Goal: Task Accomplishment & Management: Manage account settings

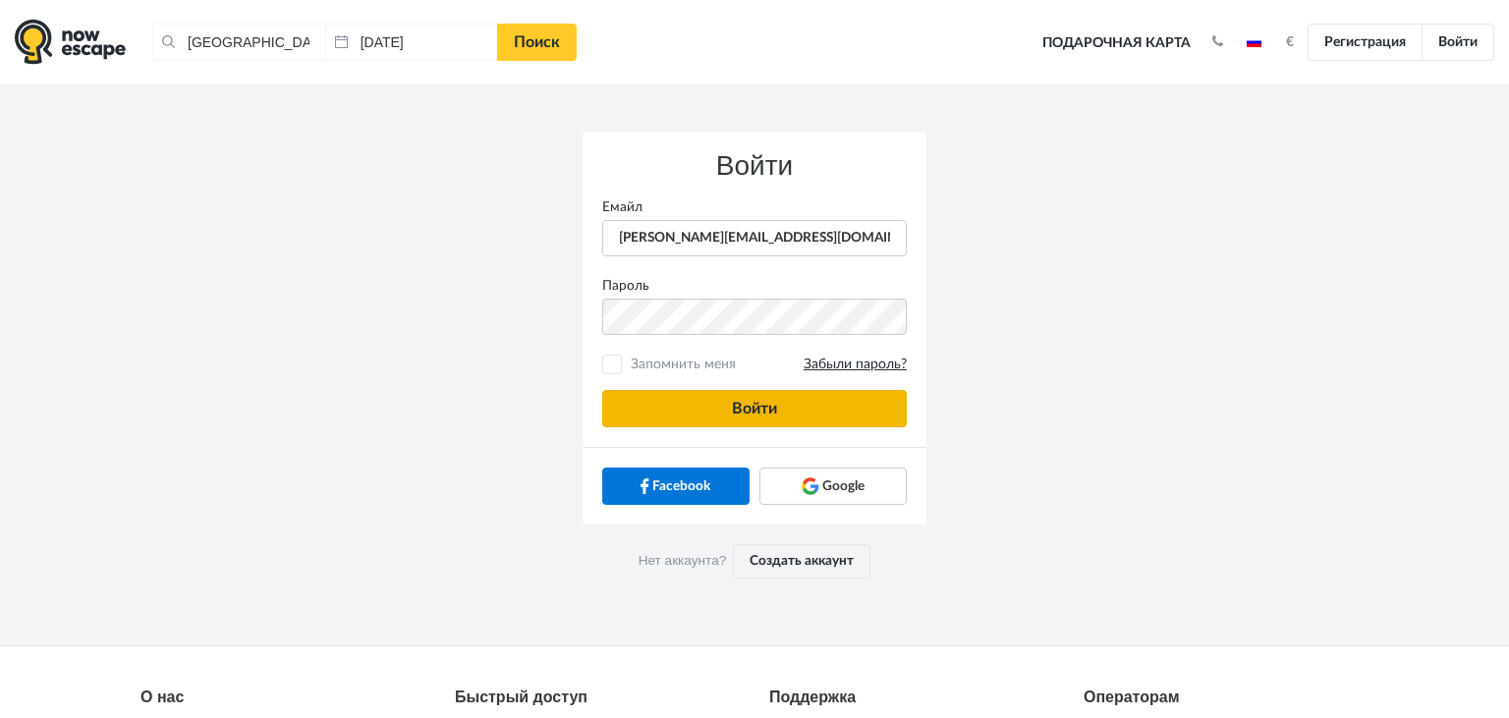
type input "[PERSON_NAME][EMAIL_ADDRESS][DOMAIN_NAME]"
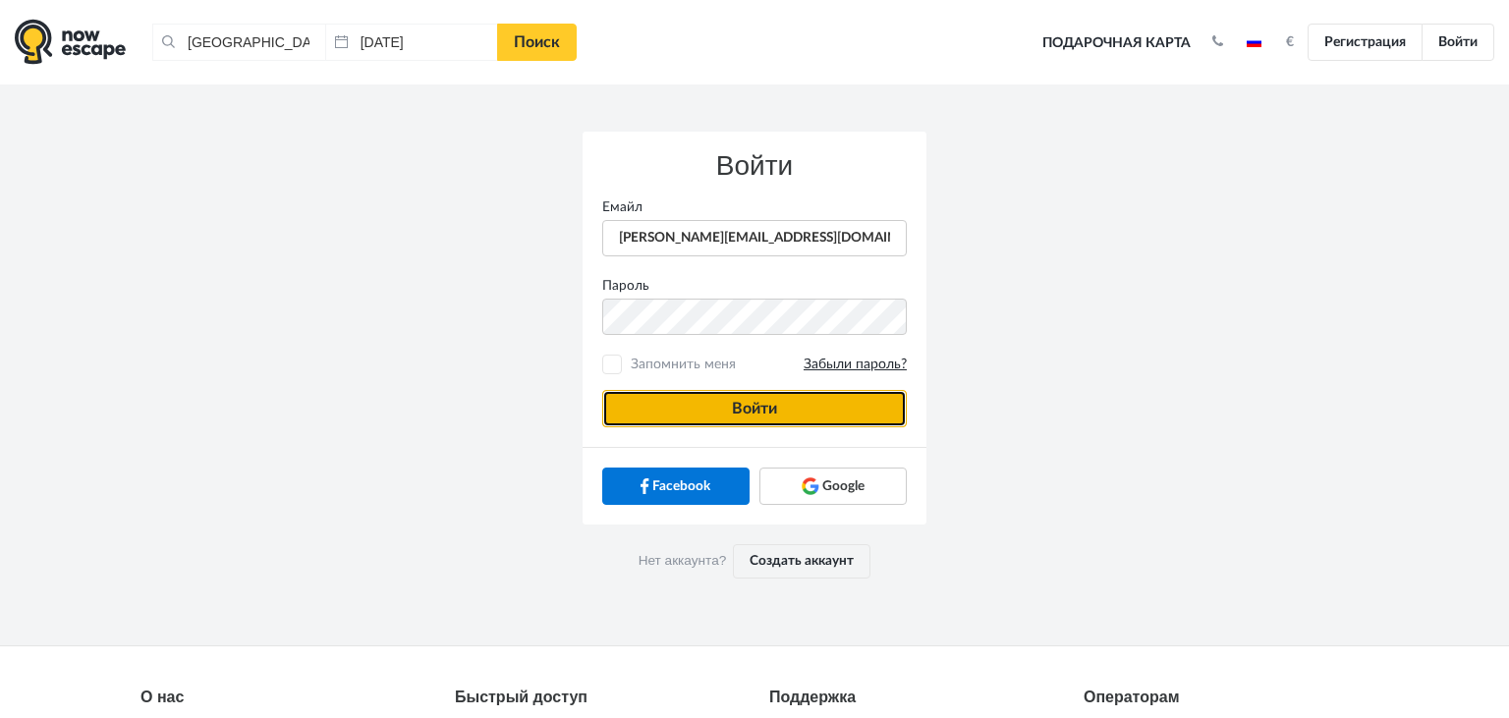
click at [651, 399] on button "Войти" at bounding box center [754, 408] width 305 height 37
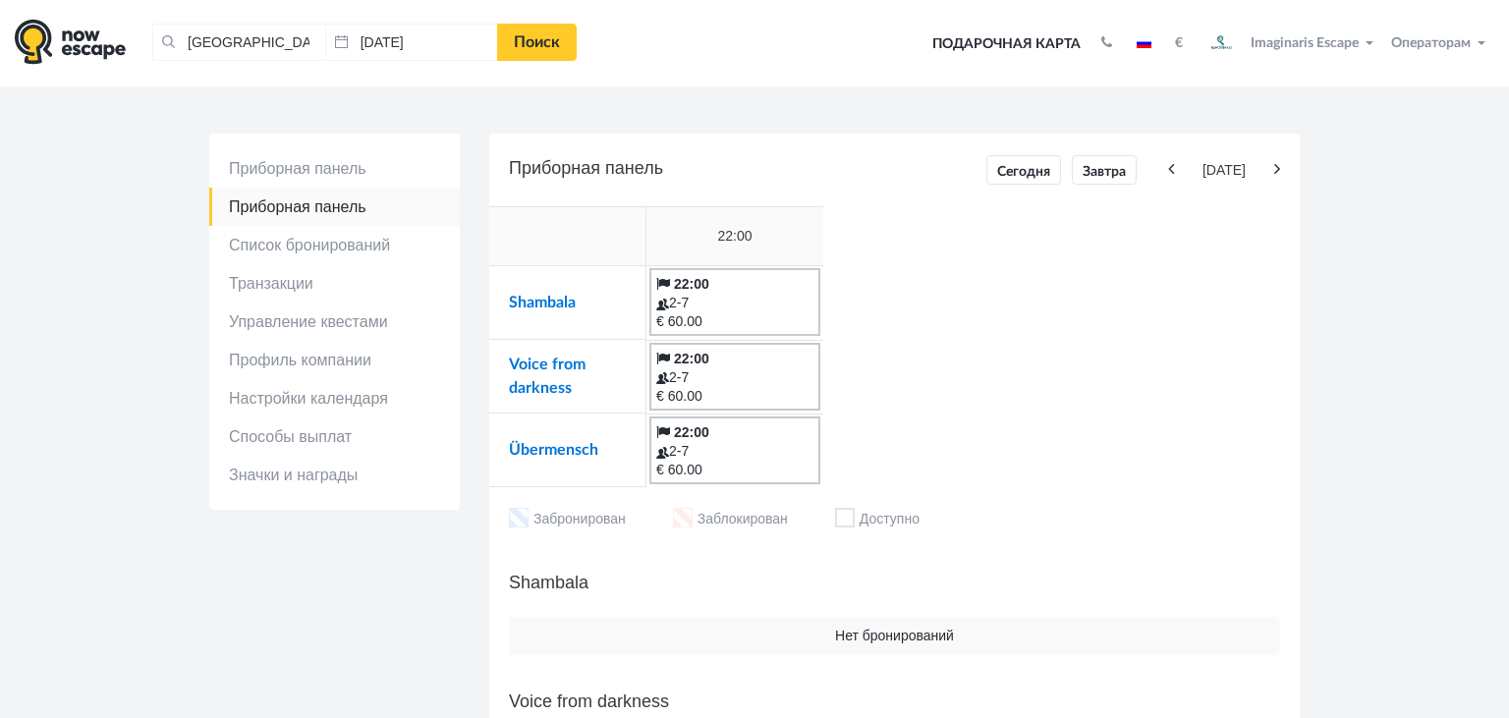
click at [538, 441] on td "Übermensch" at bounding box center [567, 451] width 157 height 74
click at [538, 442] on link "Übermensch" at bounding box center [553, 450] width 89 height 16
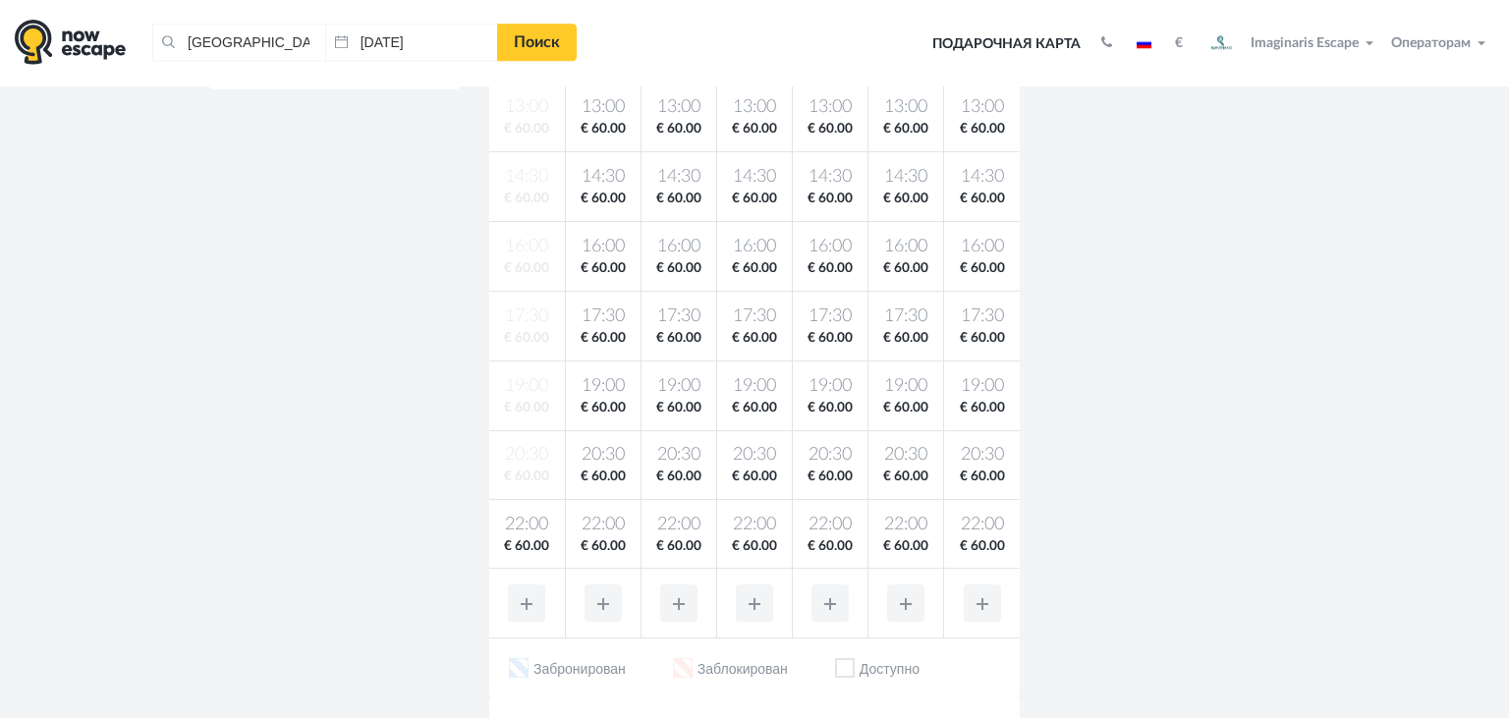
scroll to position [607, 0]
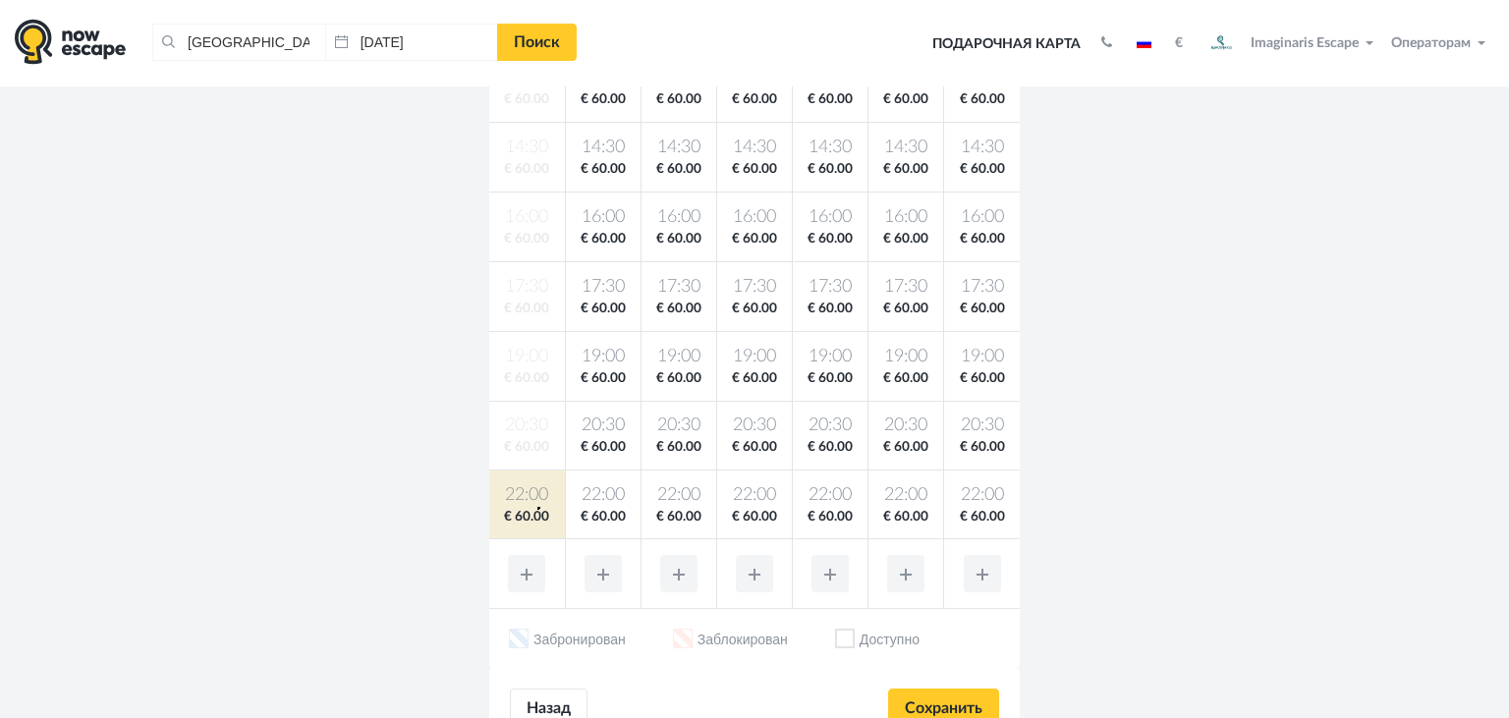
click at [538, 508] on span "€ 60.00" at bounding box center [527, 517] width 68 height 19
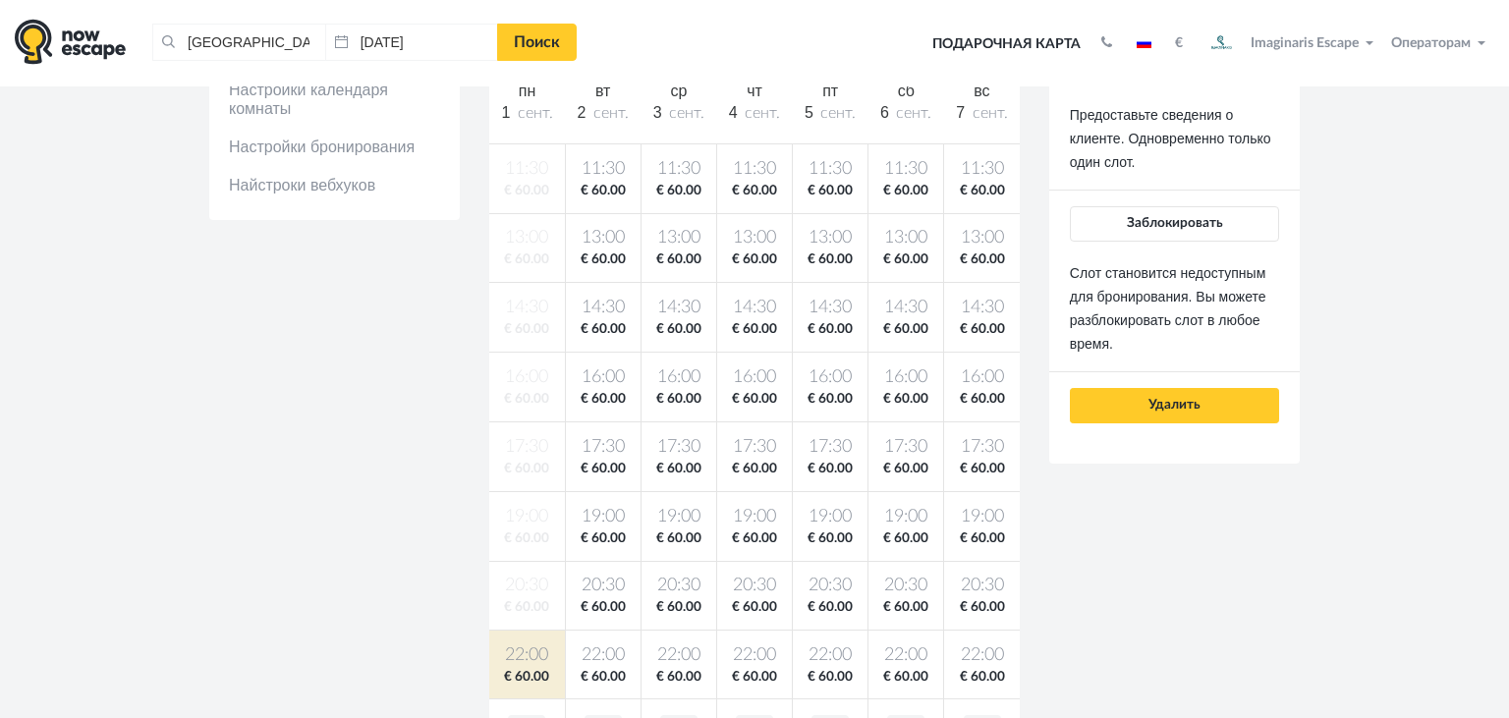
scroll to position [419, 0]
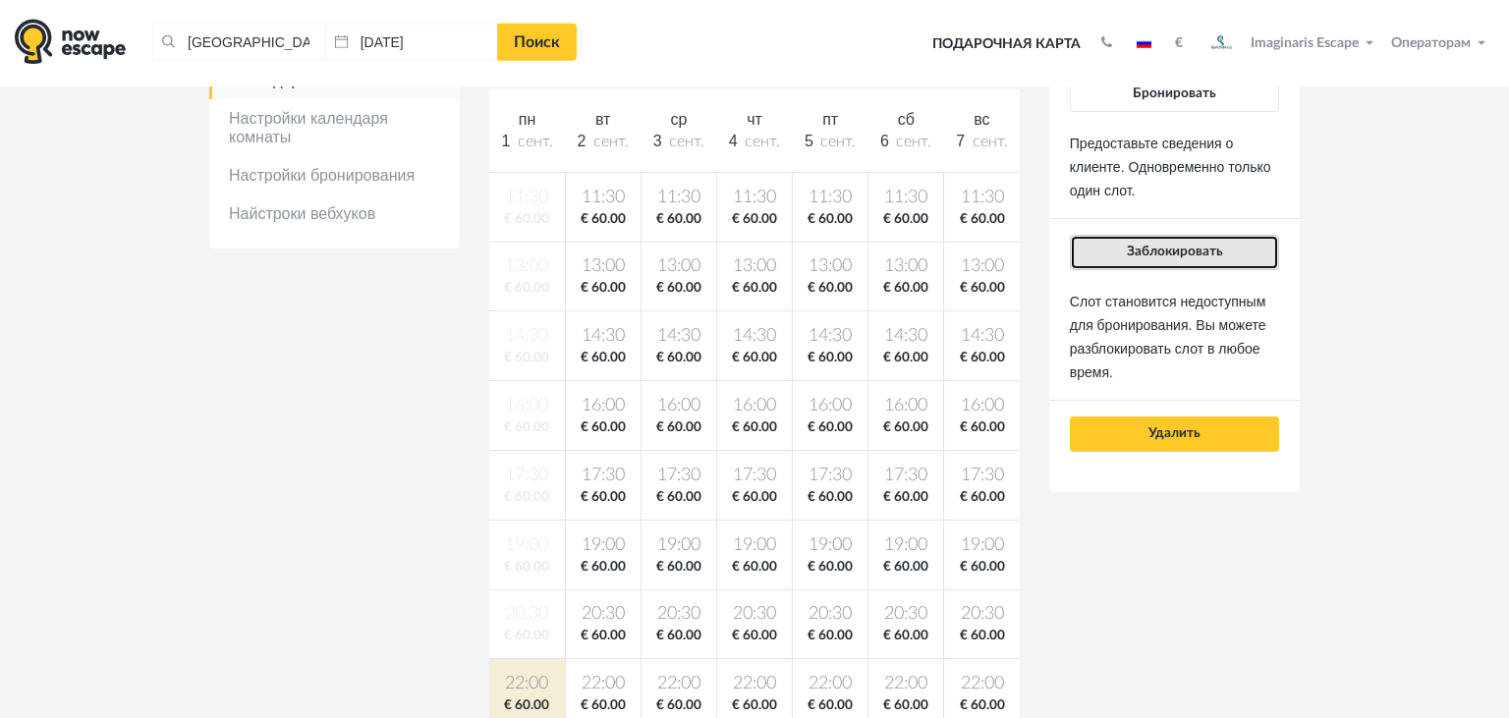
click at [1160, 259] on button "Заблокировать" at bounding box center [1174, 252] width 209 height 35
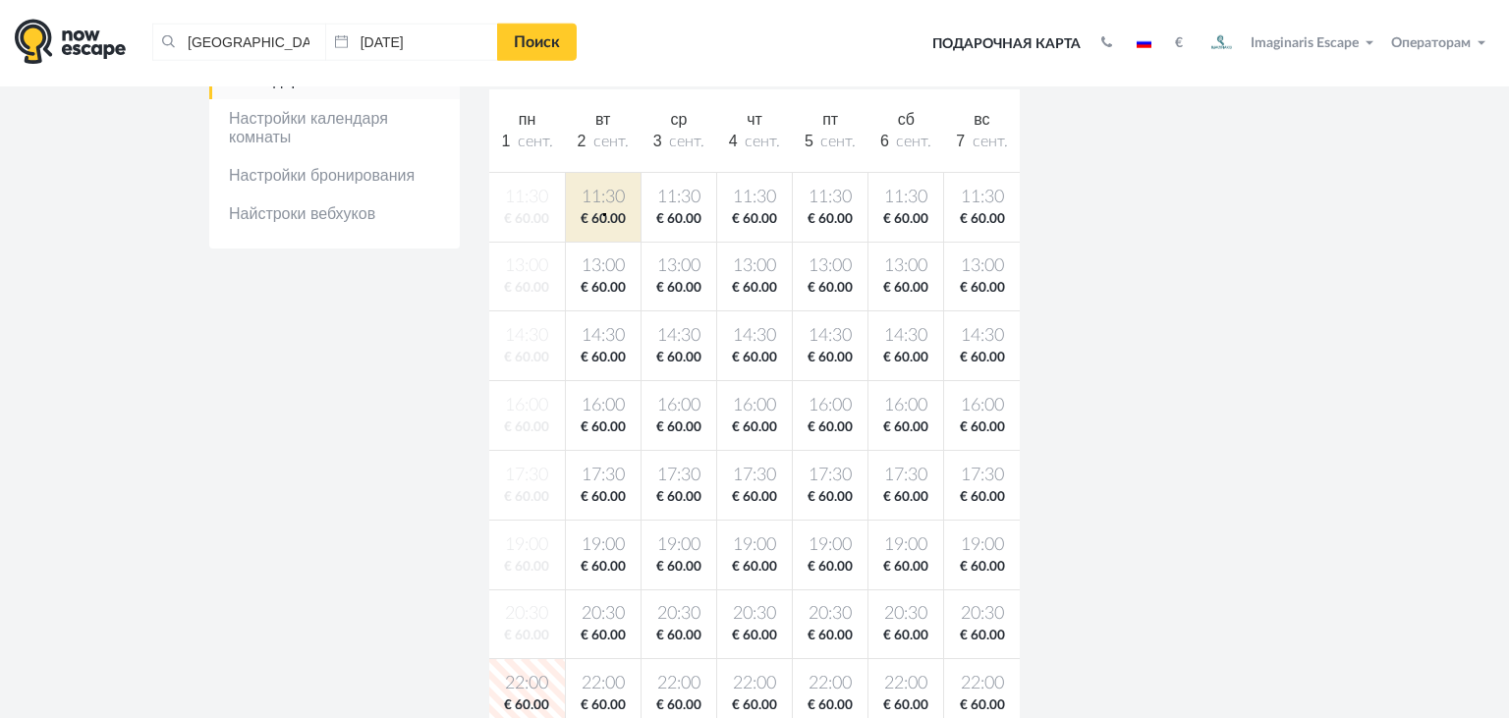
click at [603, 213] on body "Таллин, Эстония Очистить все Таллин, Эстония 01.09.2025 Поиск Toggle navigation…" at bounding box center [754, 565] width 1509 height 1968
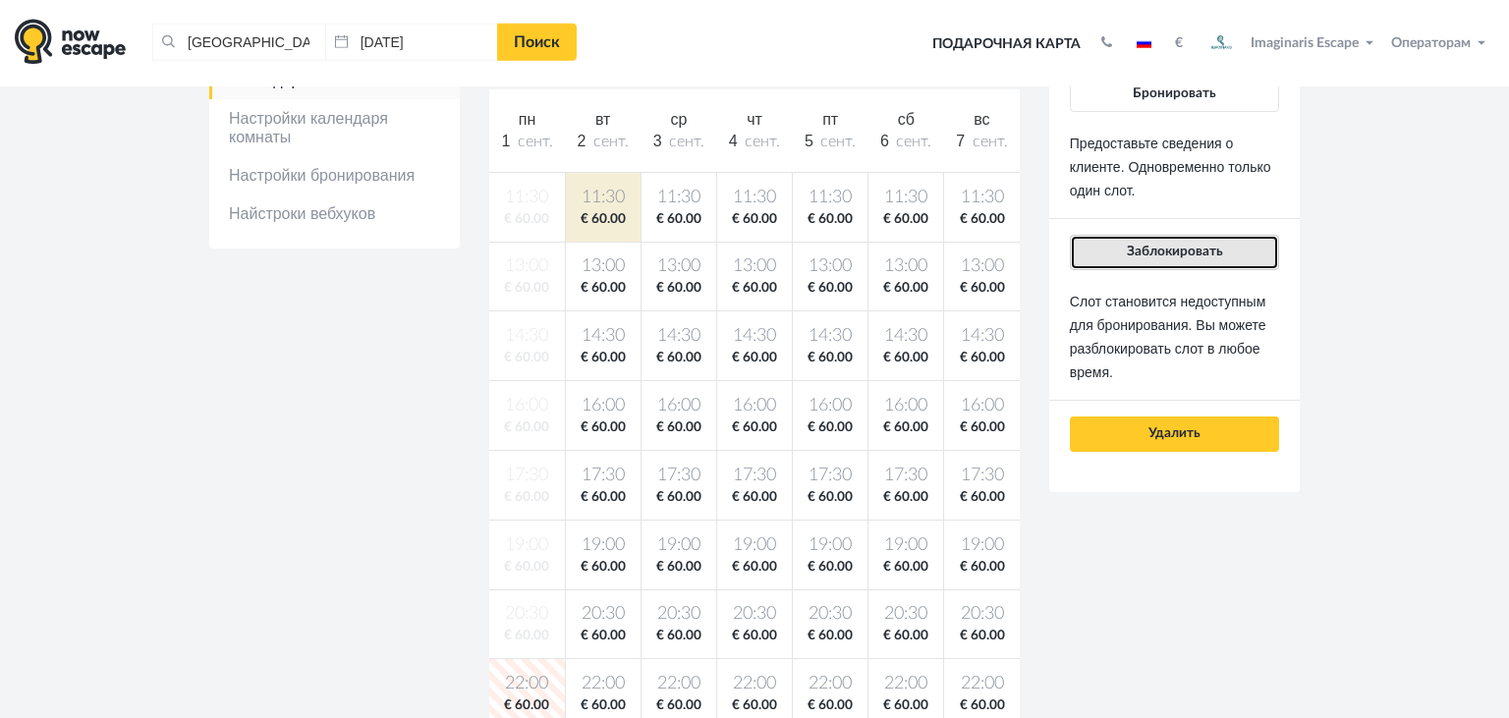
click at [1134, 254] on span "Заблокировать" at bounding box center [1175, 252] width 96 height 14
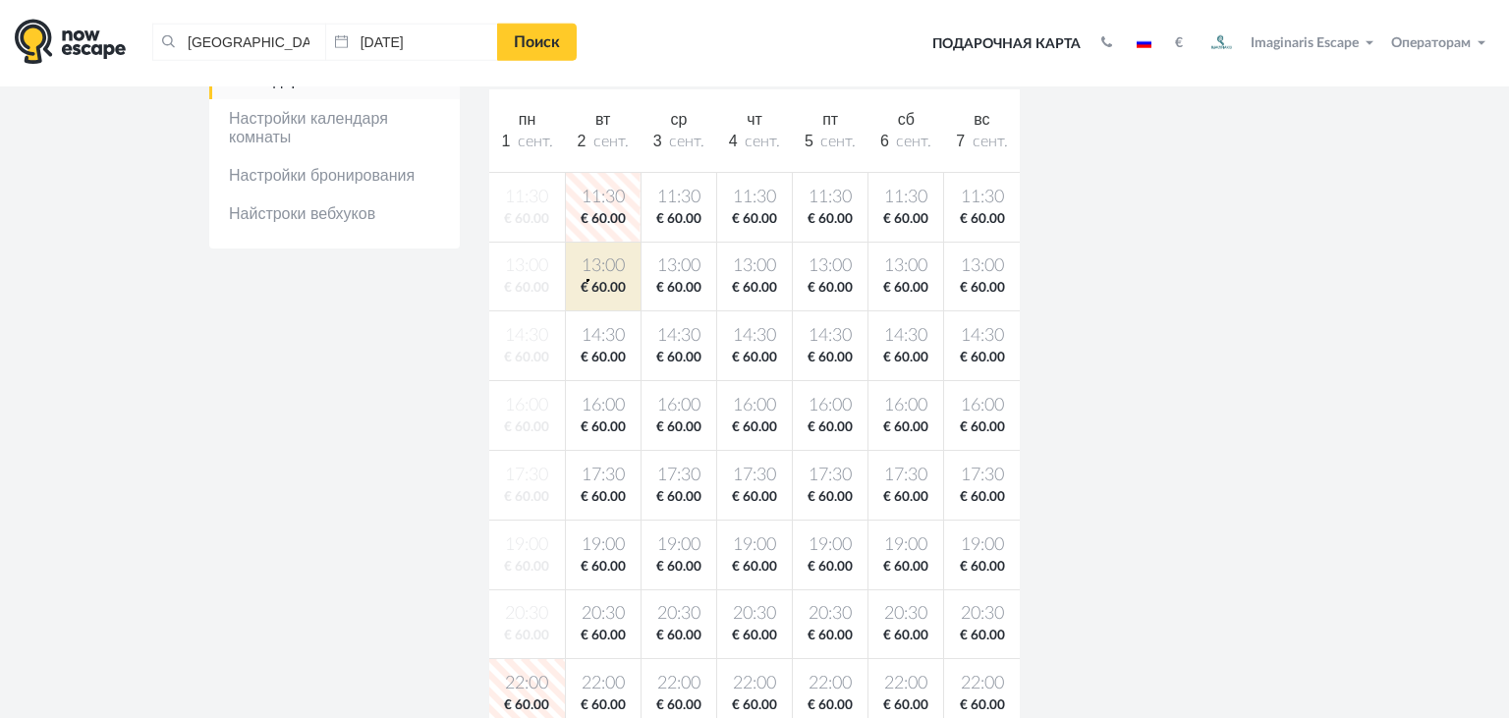
click at [587, 279] on span "€ 60.00" at bounding box center [603, 288] width 67 height 19
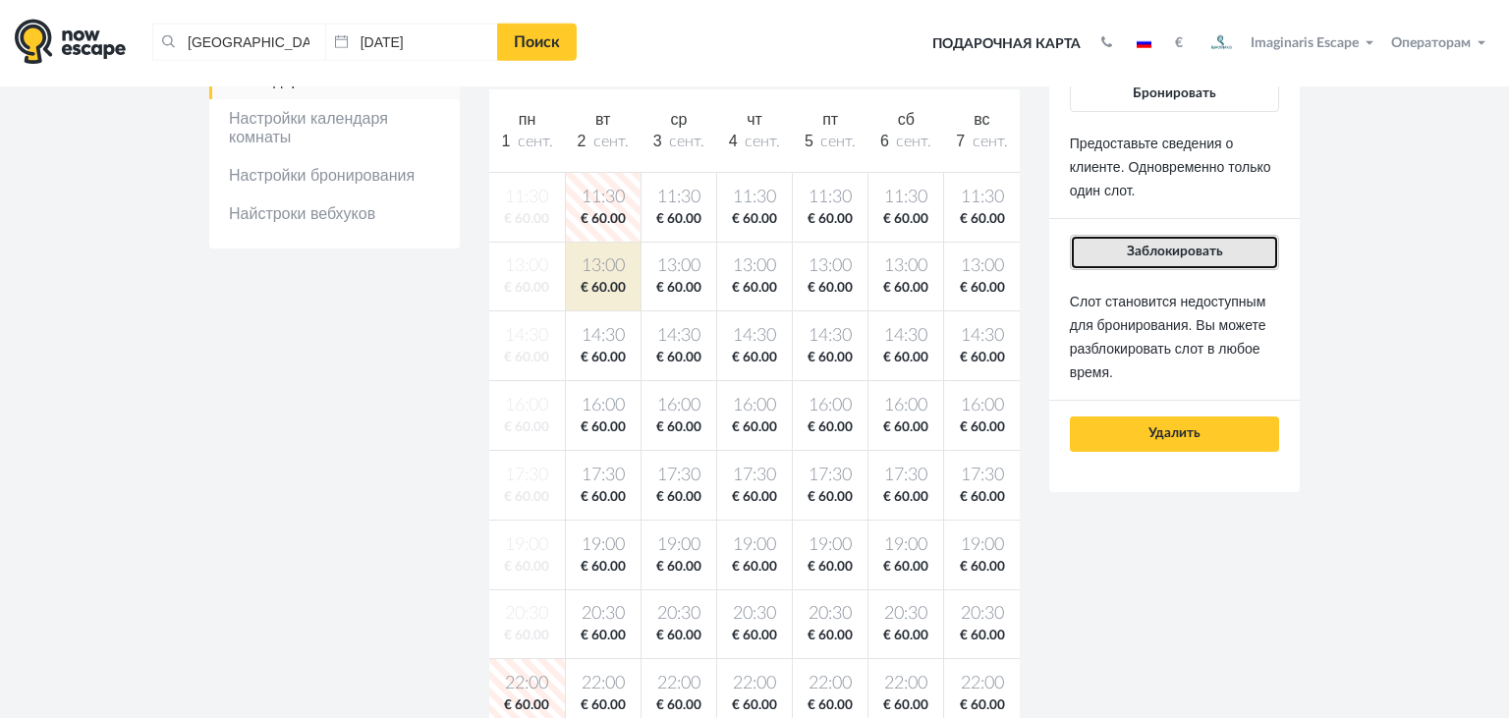
click at [1138, 253] on span "Заблокировать" at bounding box center [1175, 252] width 96 height 14
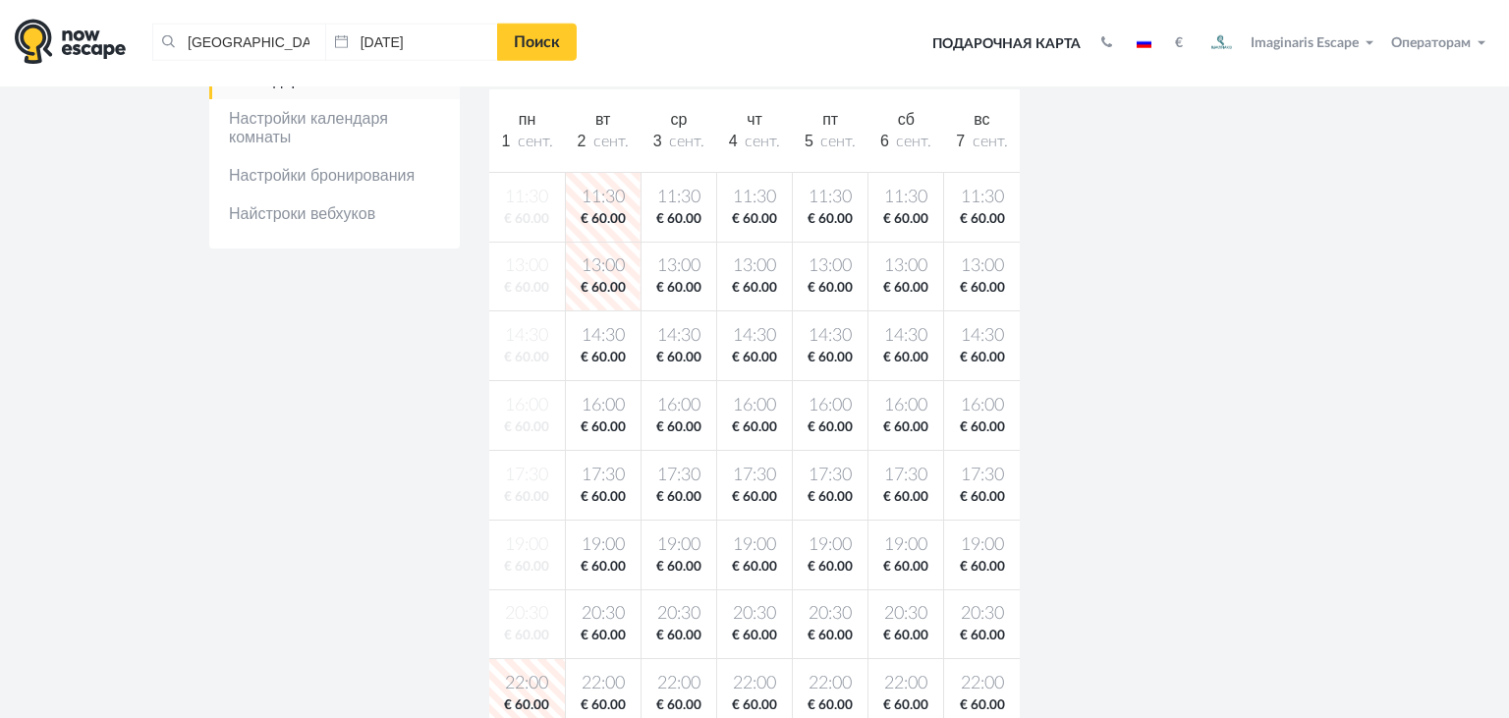
click at [603, 332] on span "14:30" at bounding box center [603, 336] width 67 height 25
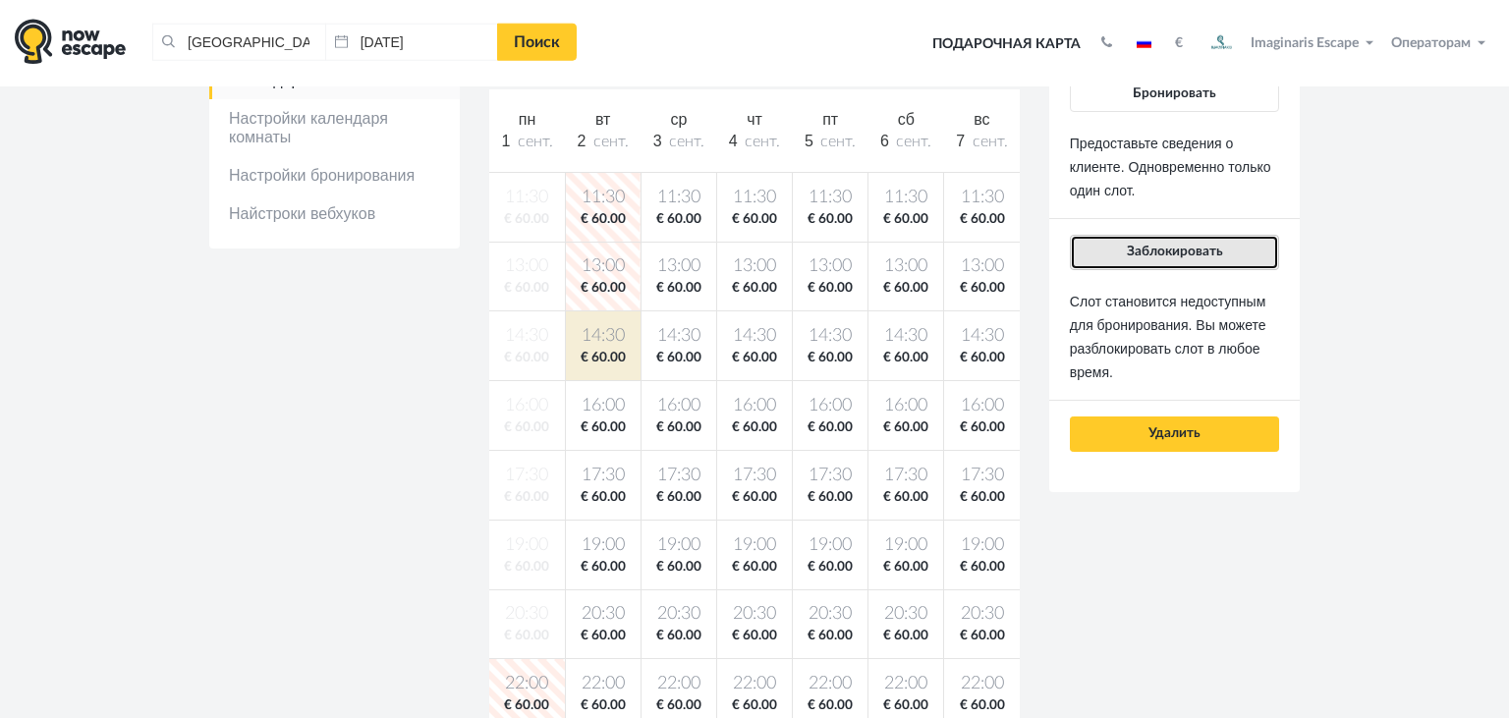
click at [1143, 266] on button "Заблокировать" at bounding box center [1174, 252] width 209 height 35
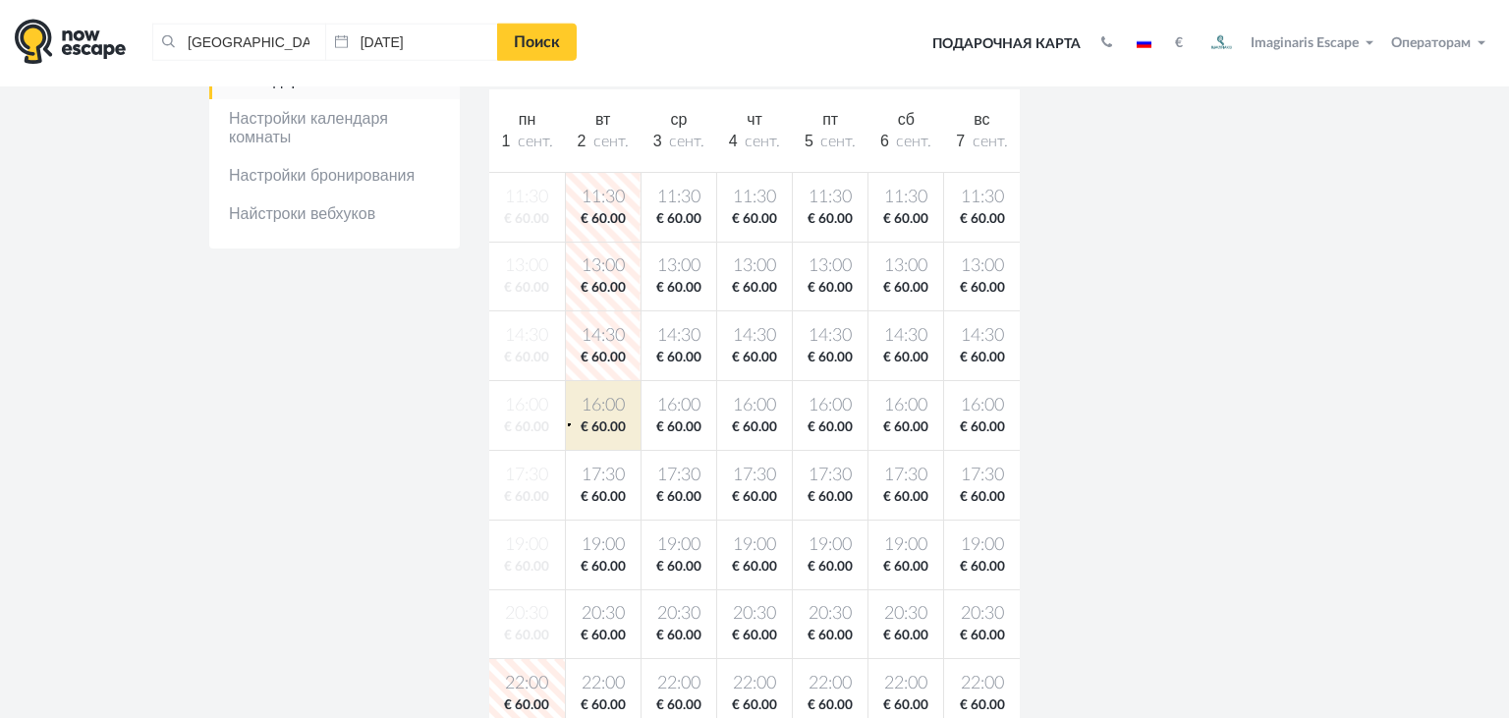
click at [568, 424] on body "Таллин, Эстония Очистить все Таллин, Эстония 01.09.2025 Поиск Toggle navigation…" at bounding box center [754, 565] width 1509 height 1968
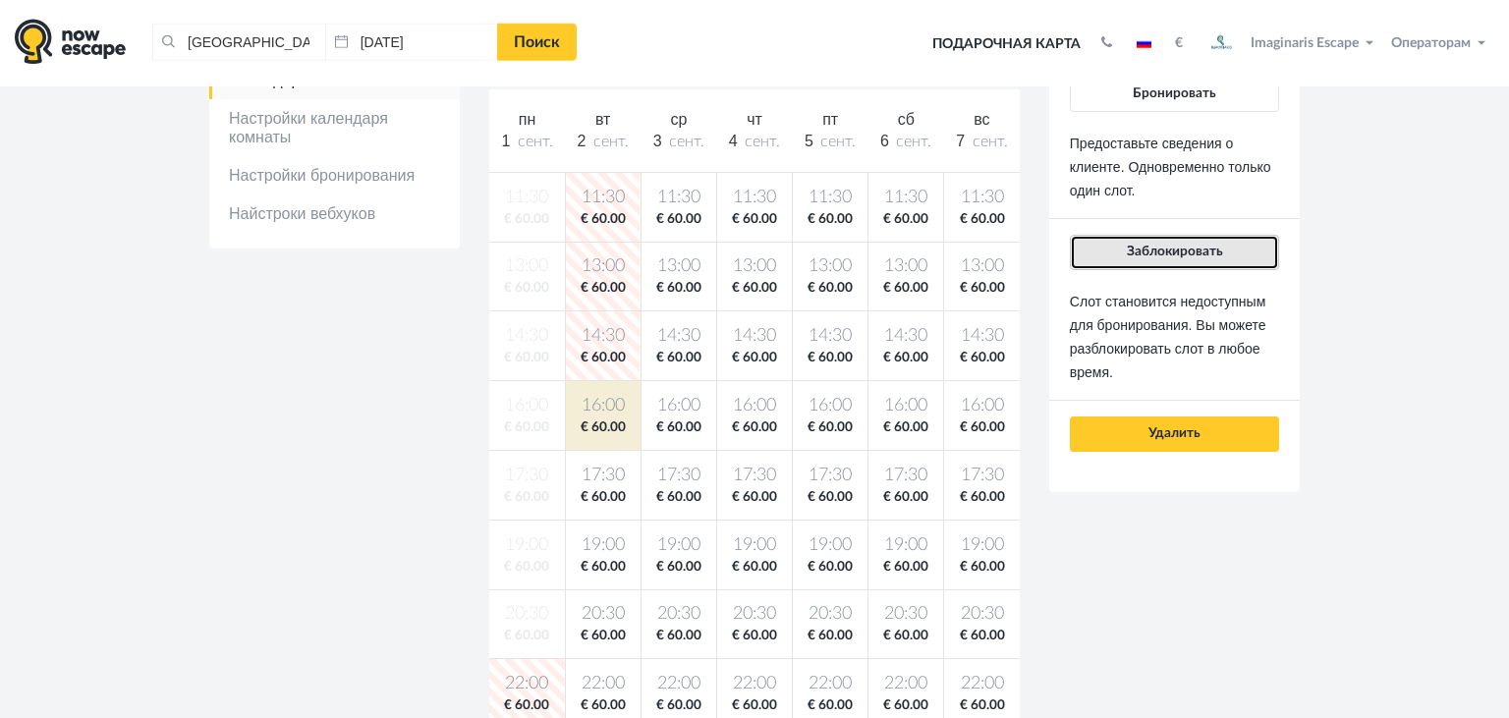
click at [1104, 266] on button "Заблокировать" at bounding box center [1174, 252] width 209 height 35
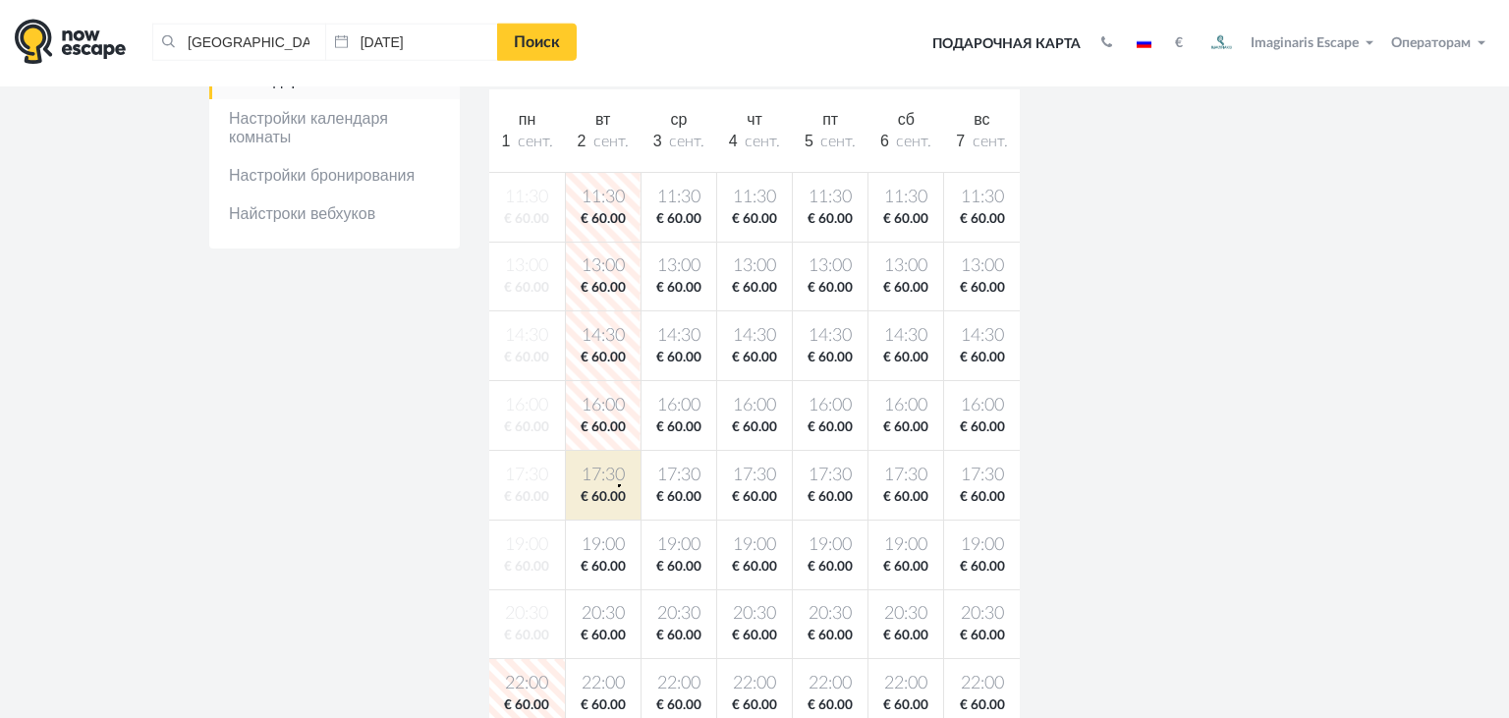
click at [618, 484] on span "17:30" at bounding box center [603, 476] width 67 height 25
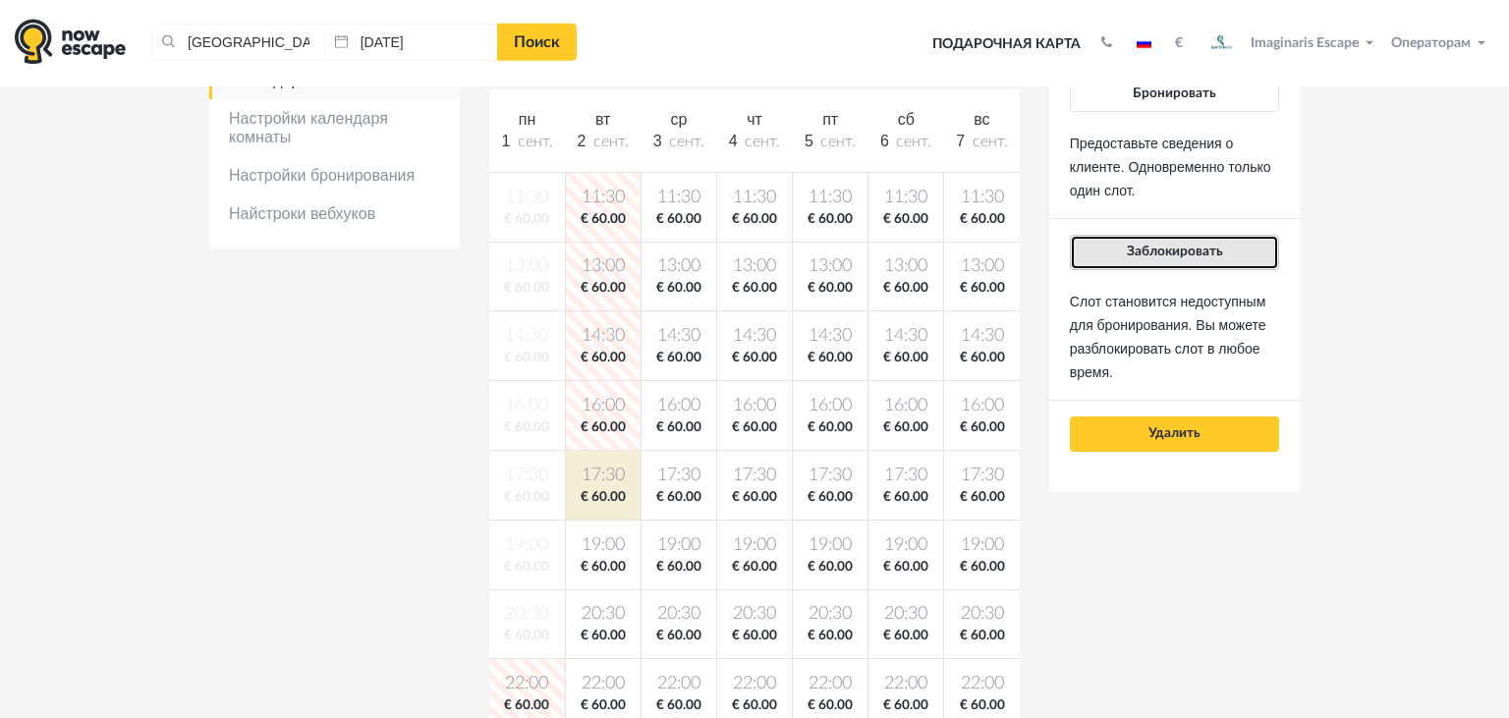
click at [1250, 253] on button "Заблокировать" at bounding box center [1174, 252] width 209 height 35
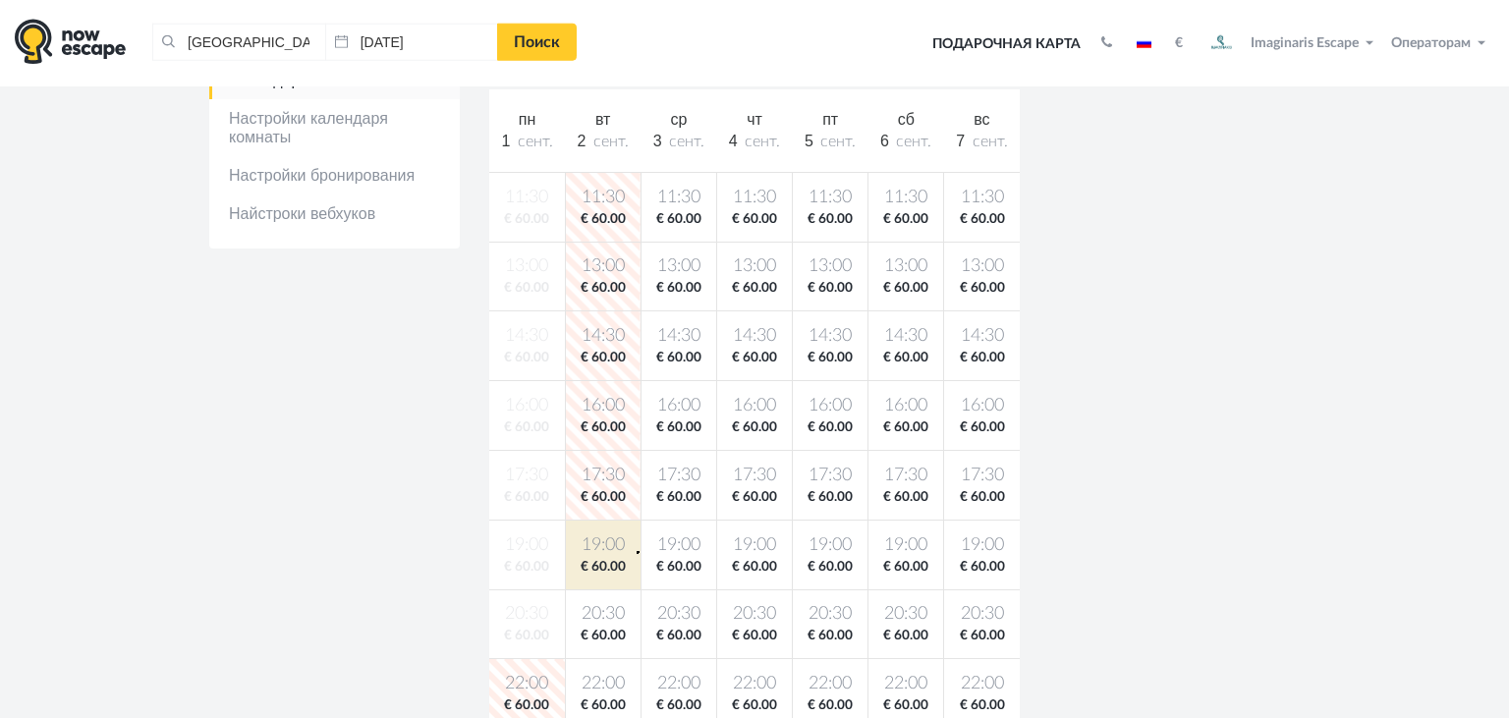
click at [637, 550] on td "19:00 € 60.00" at bounding box center [603, 555] width 76 height 70
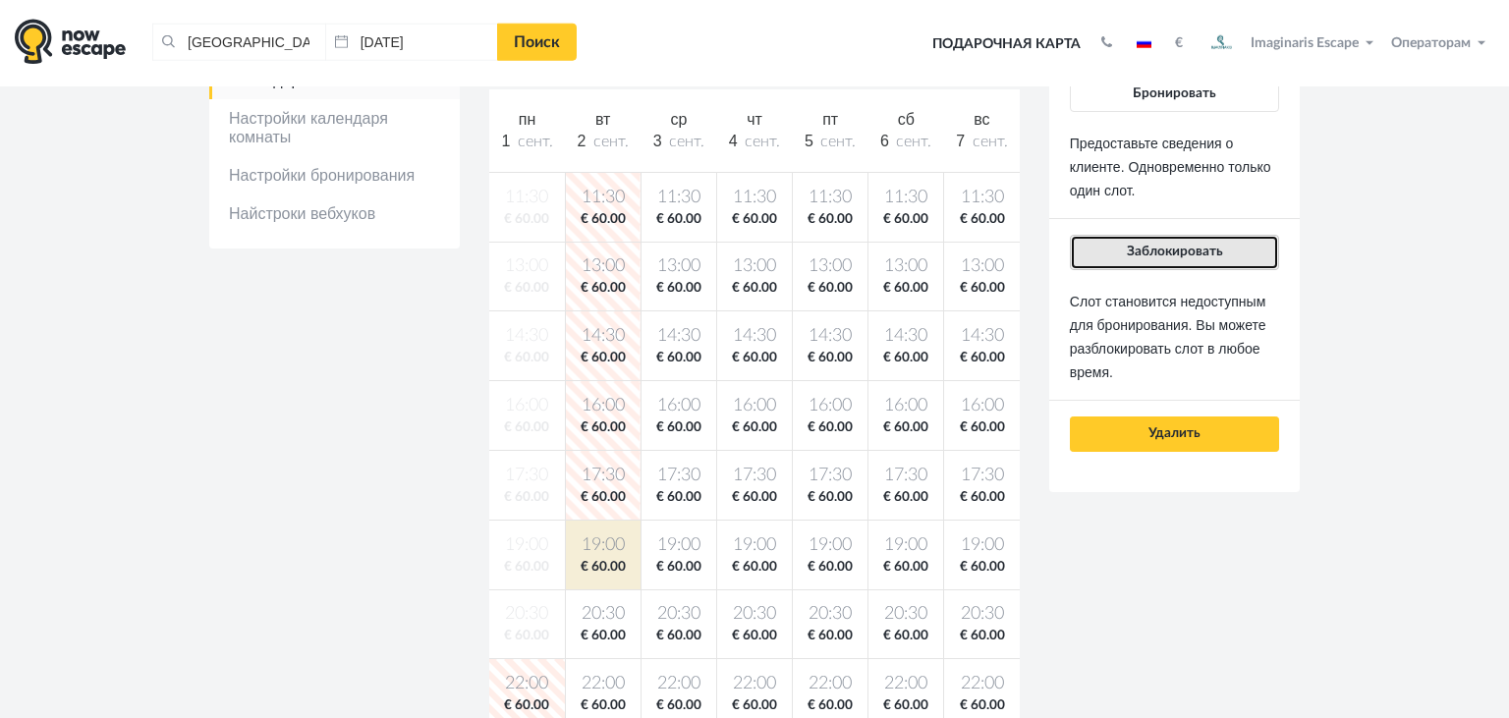
click at [1138, 256] on span "Заблокировать" at bounding box center [1175, 252] width 96 height 14
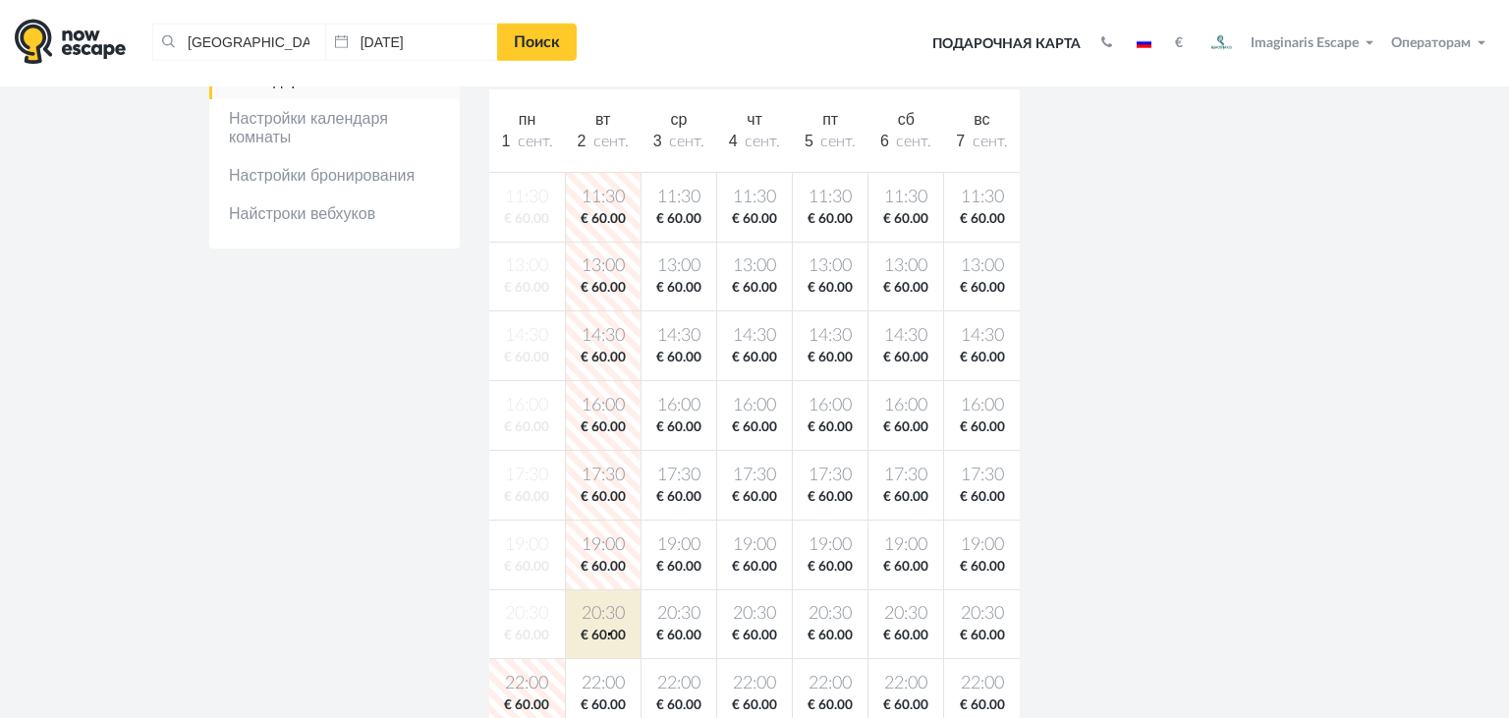
click at [608, 632] on span "€ 60.00" at bounding box center [603, 636] width 67 height 19
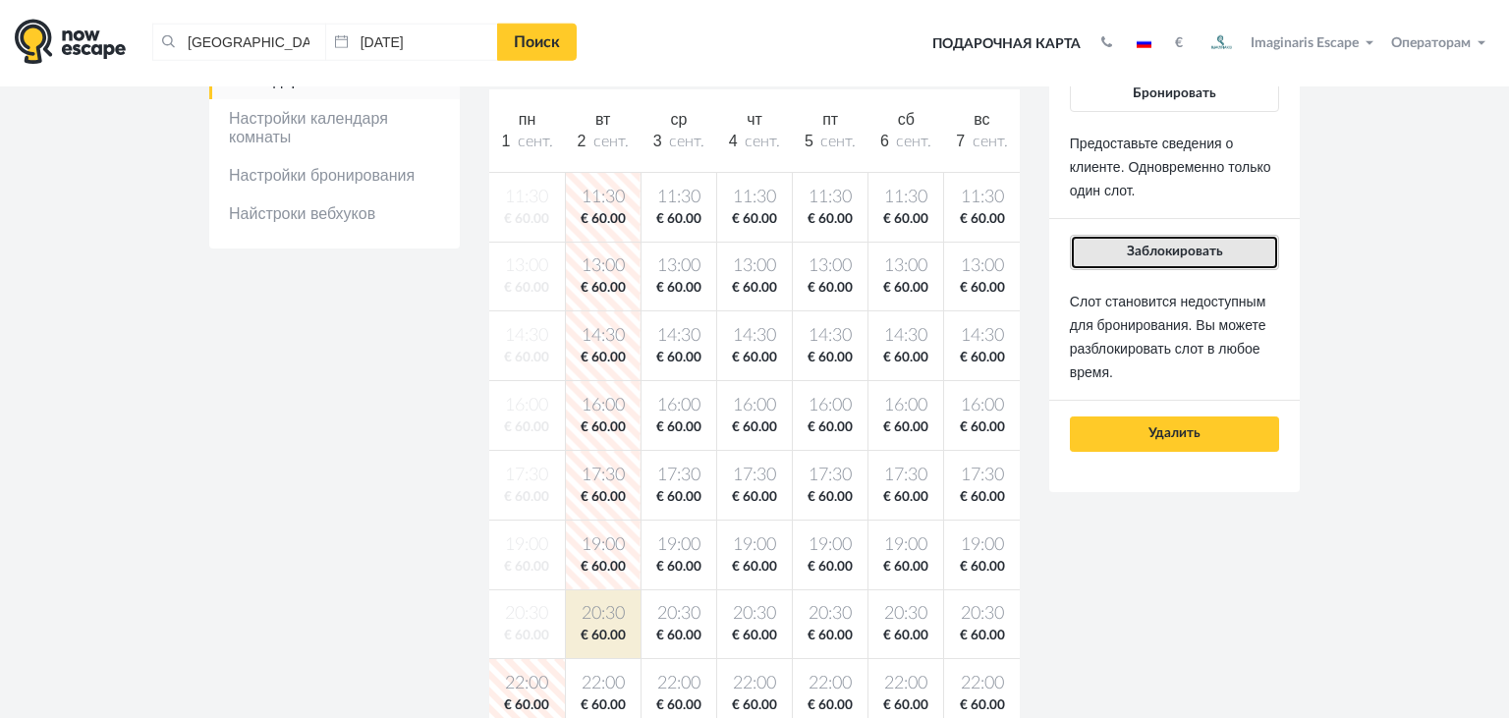
click at [1136, 255] on span "Заблокировать" at bounding box center [1175, 252] width 96 height 14
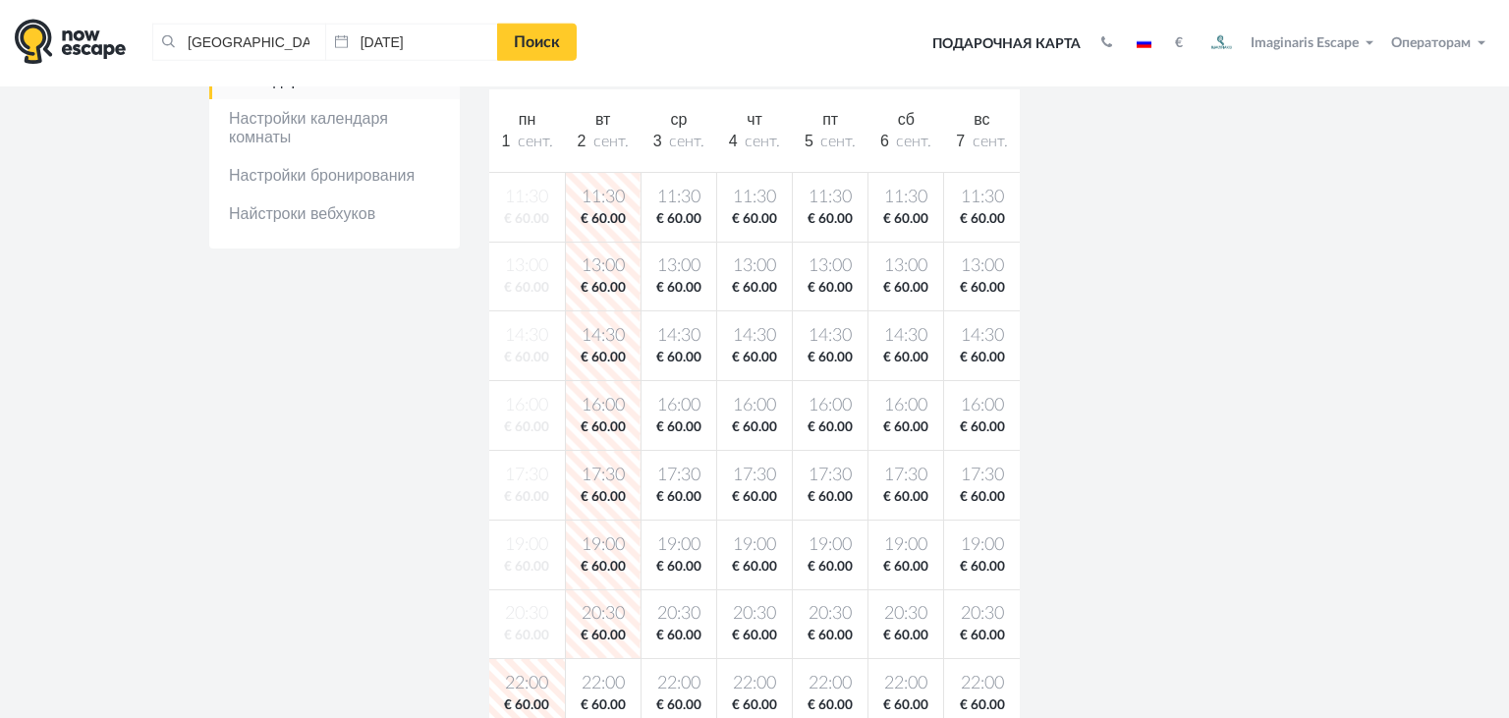
scroll to position [584, 0]
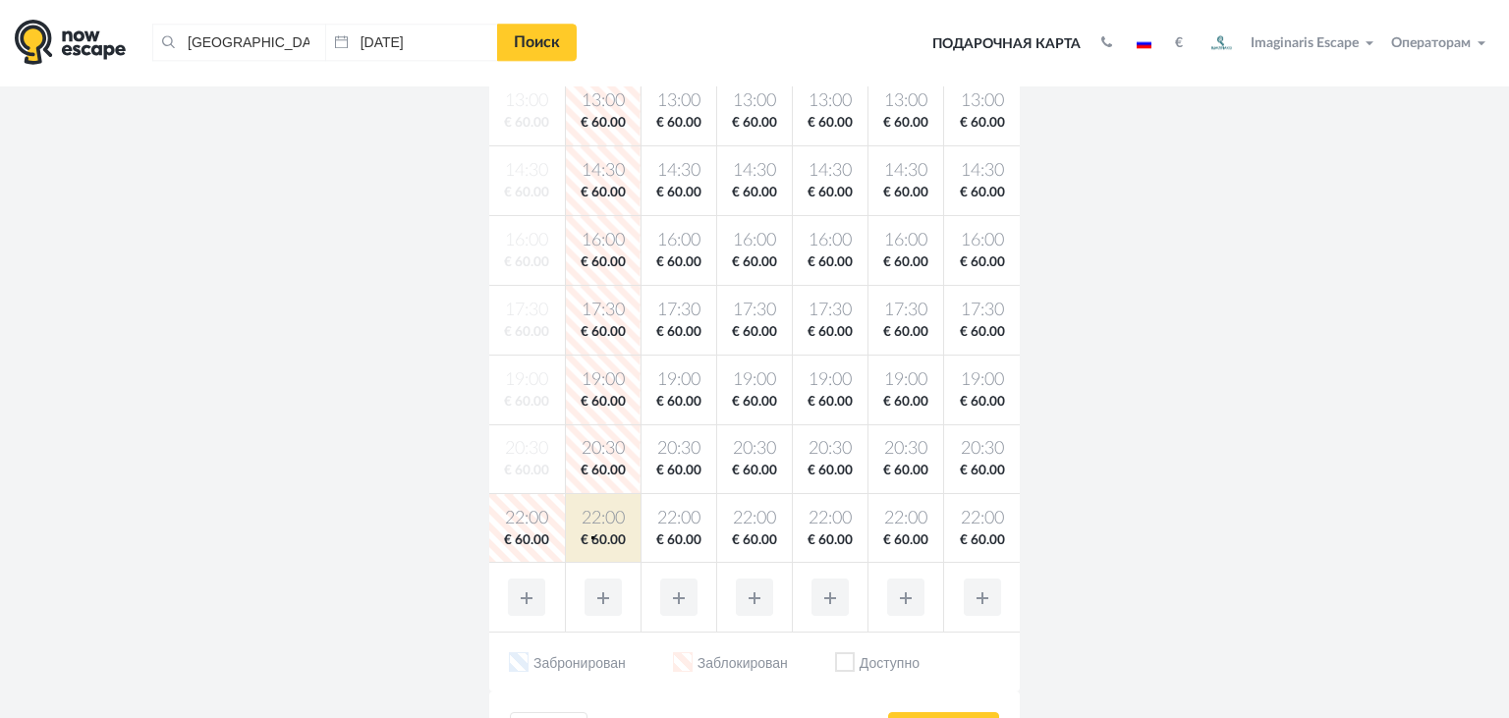
click at [592, 537] on body "Таллин, Эстония Очистить все Таллин, Эстония 01.09.2025 Поиск Toggle navigation…" at bounding box center [754, 400] width 1509 height 1968
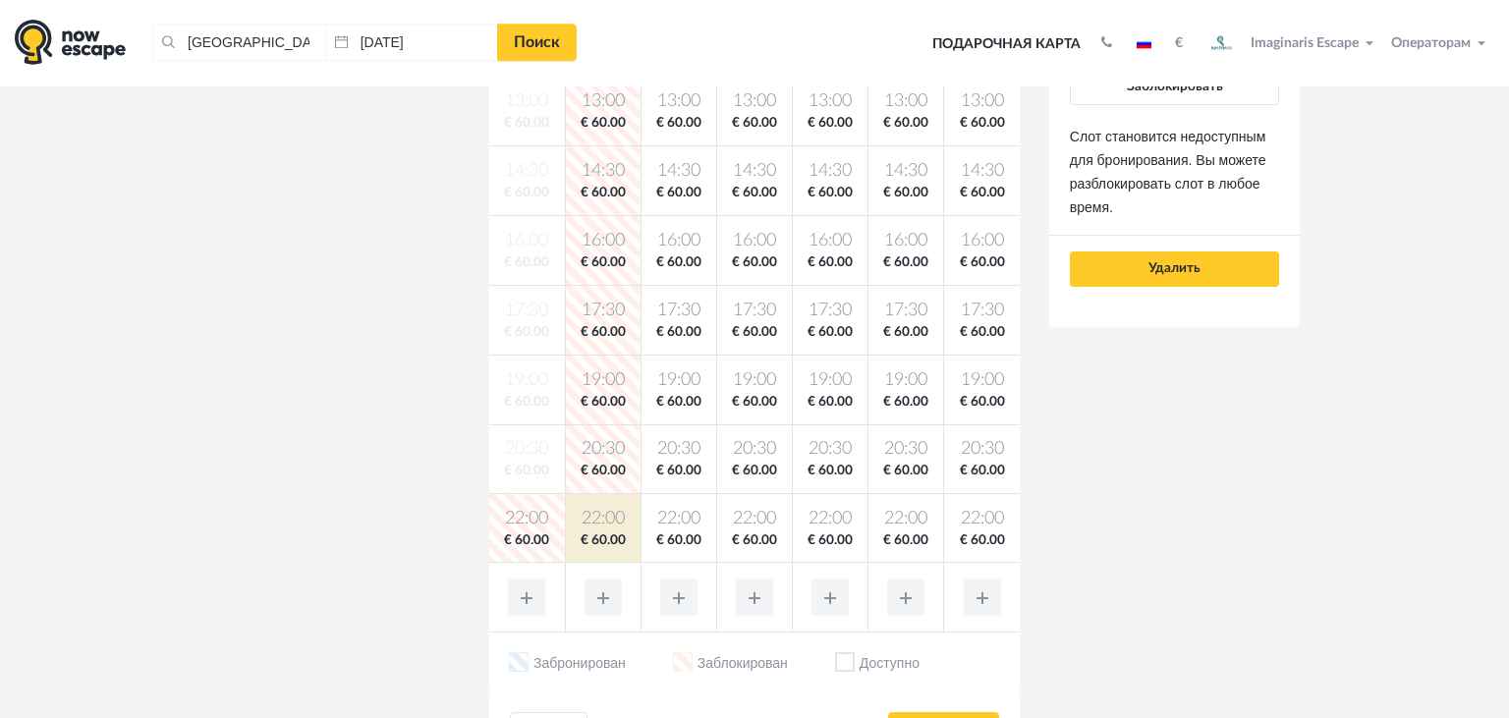
scroll to position [423, 0]
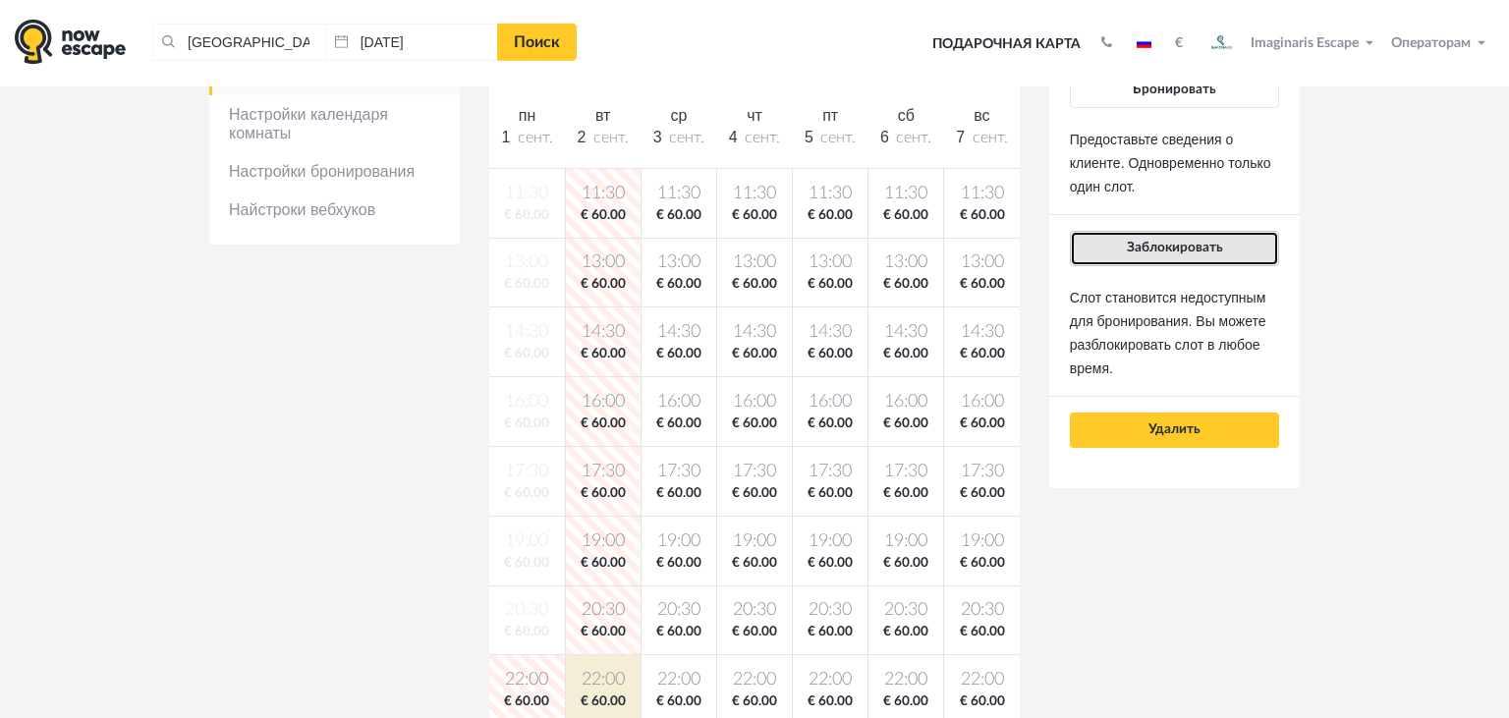
click at [1126, 260] on button "Заблокировать" at bounding box center [1174, 248] width 209 height 35
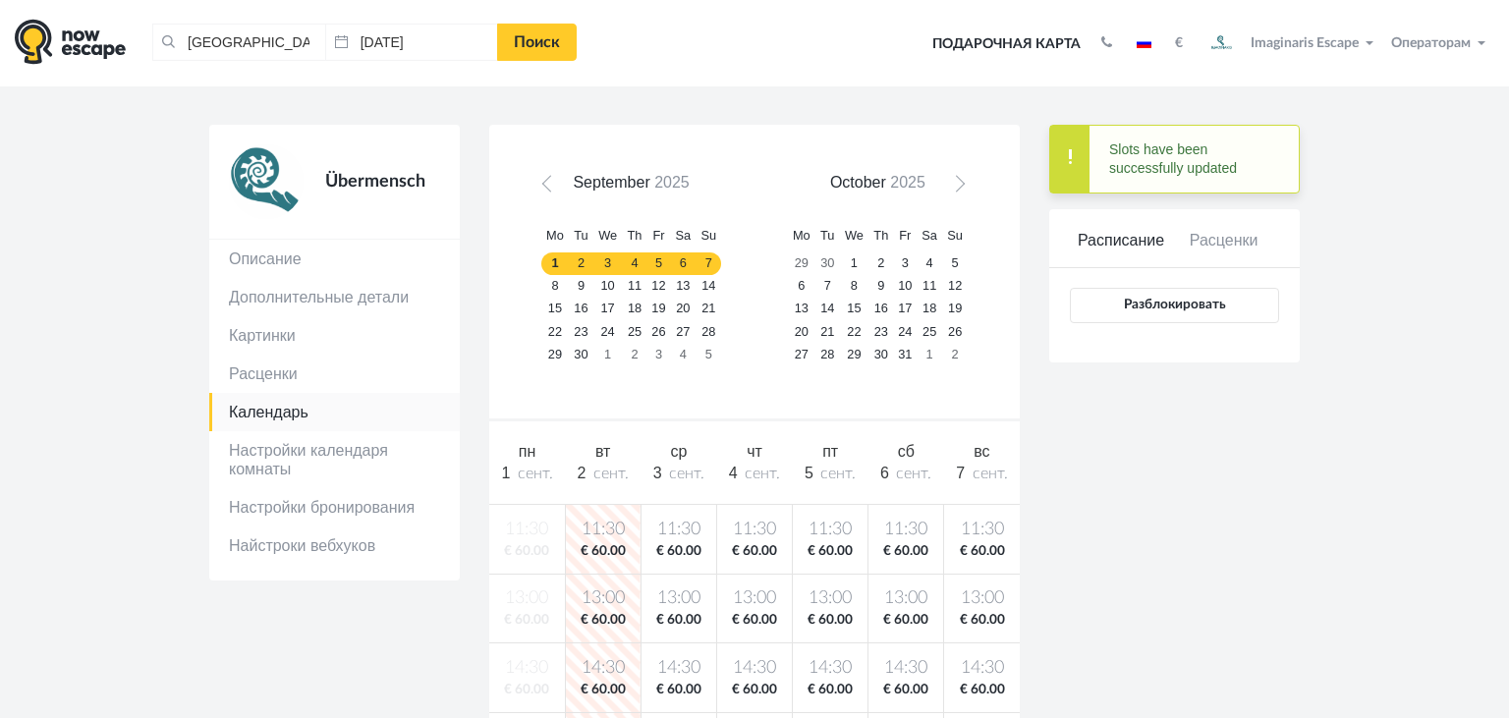
scroll to position [77, 0]
